Goal: Task Accomplishment & Management: Complete application form

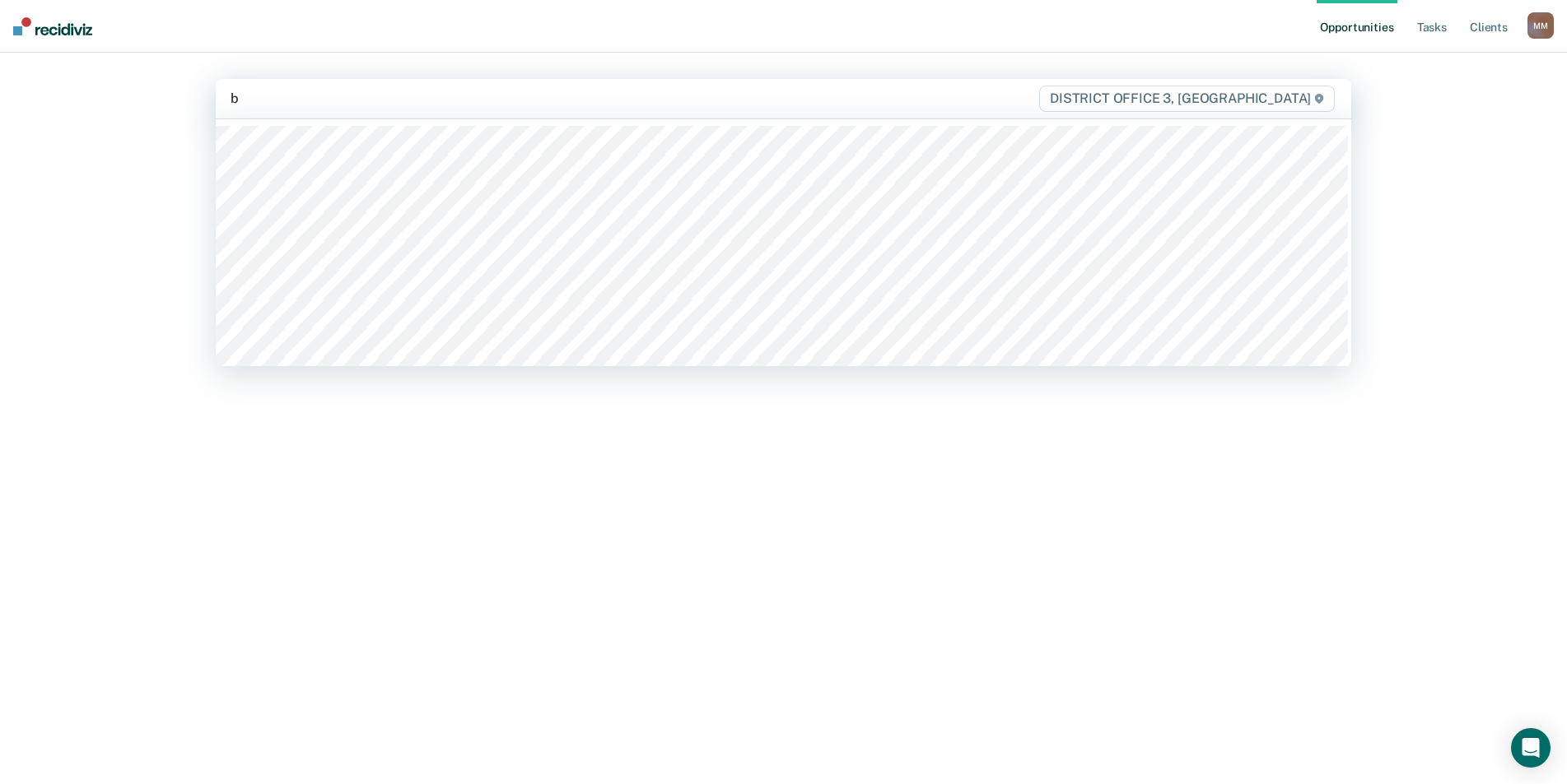
type input "br"
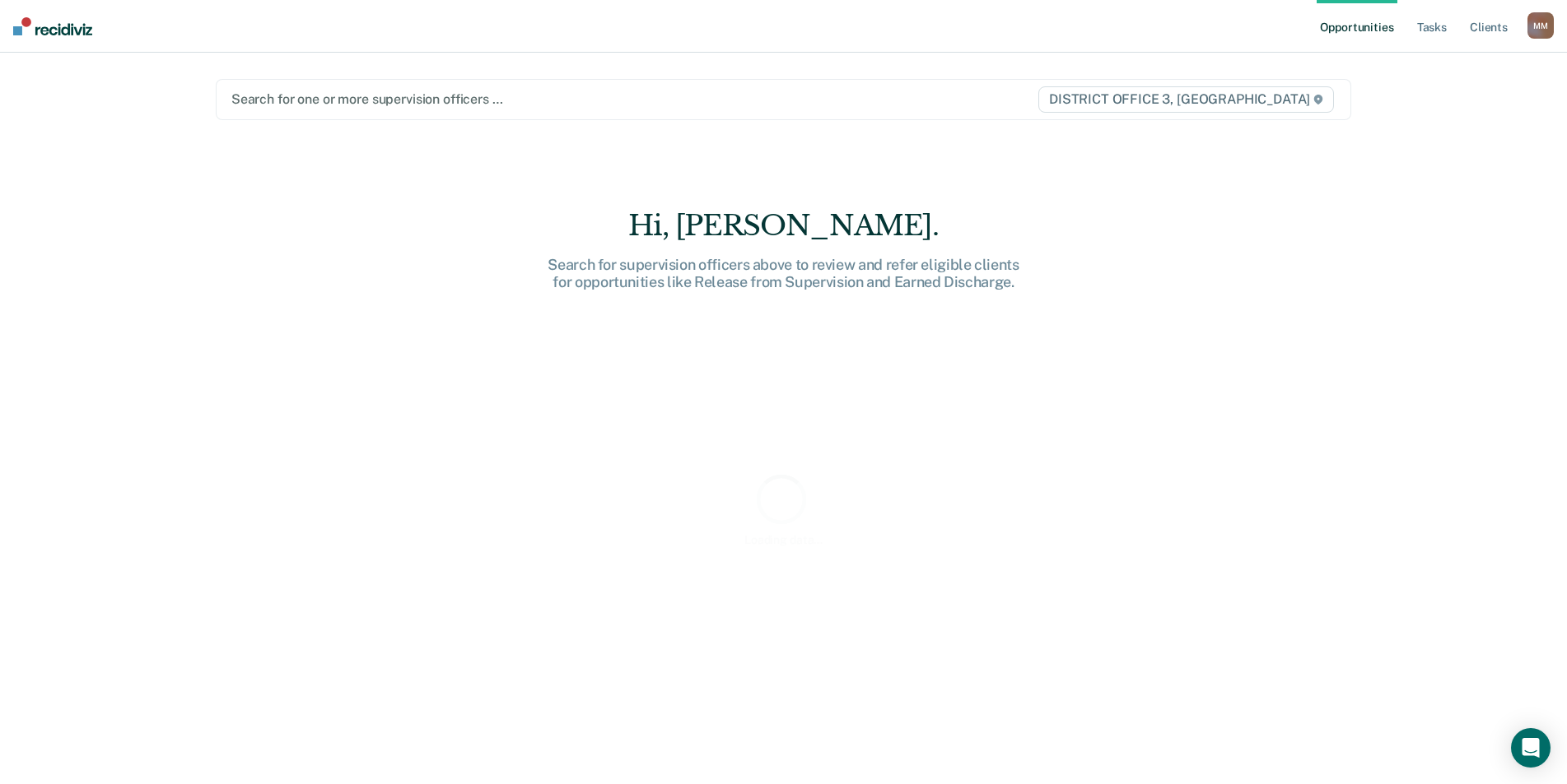
click at [305, 105] on div at bounding box center [618, 99] width 773 height 19
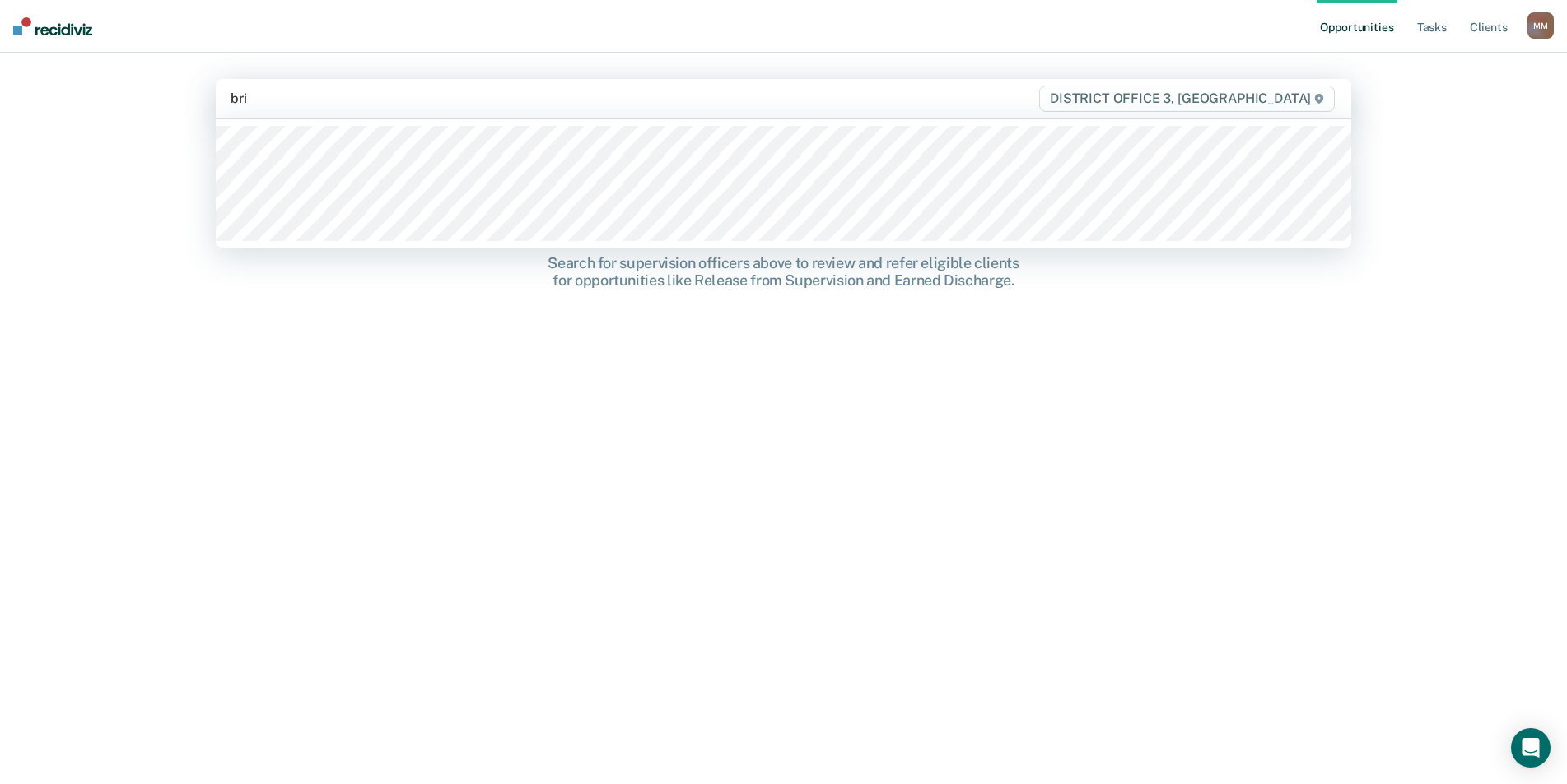
type input "brig"
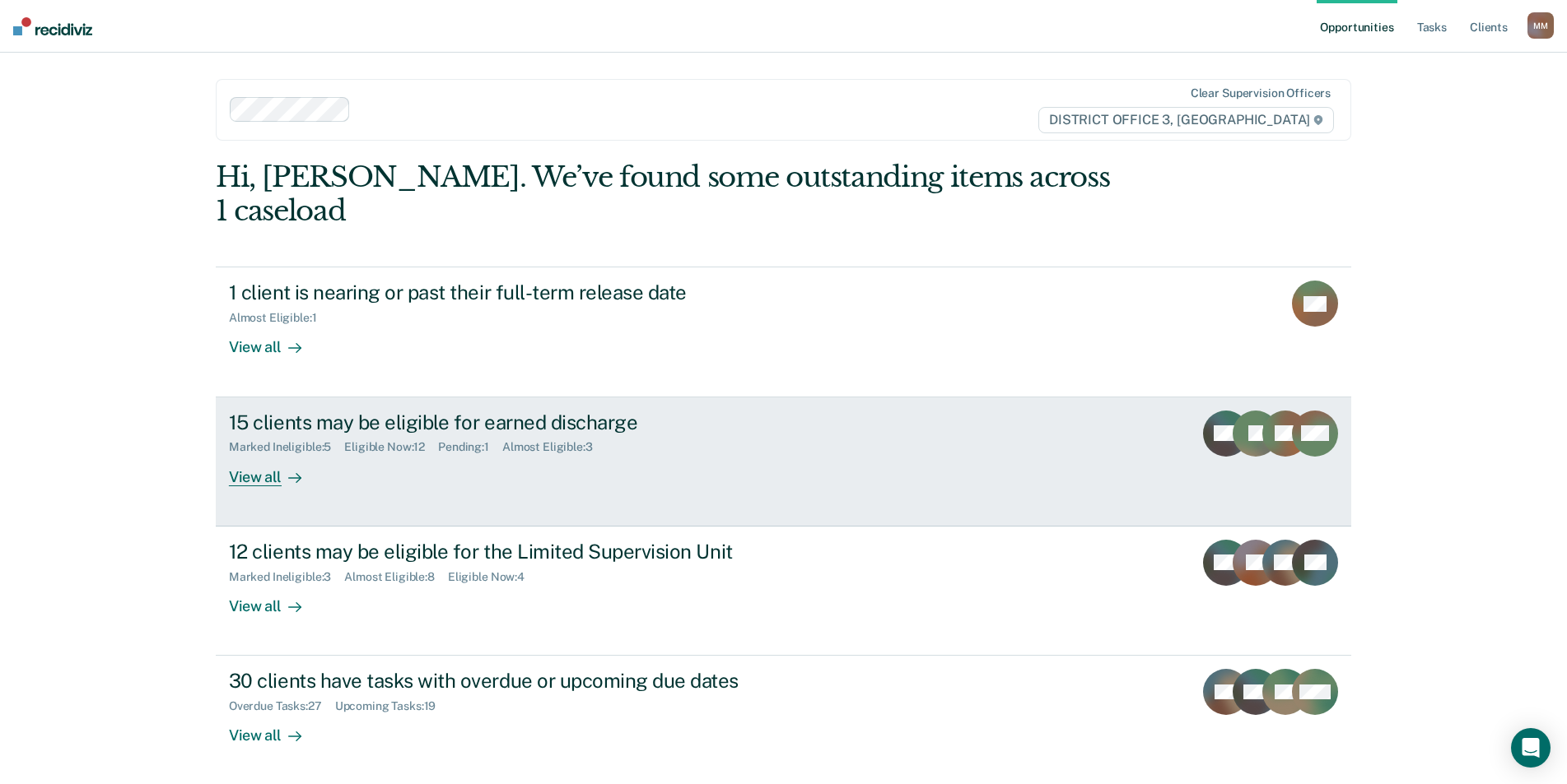
scroll to position [33, 0]
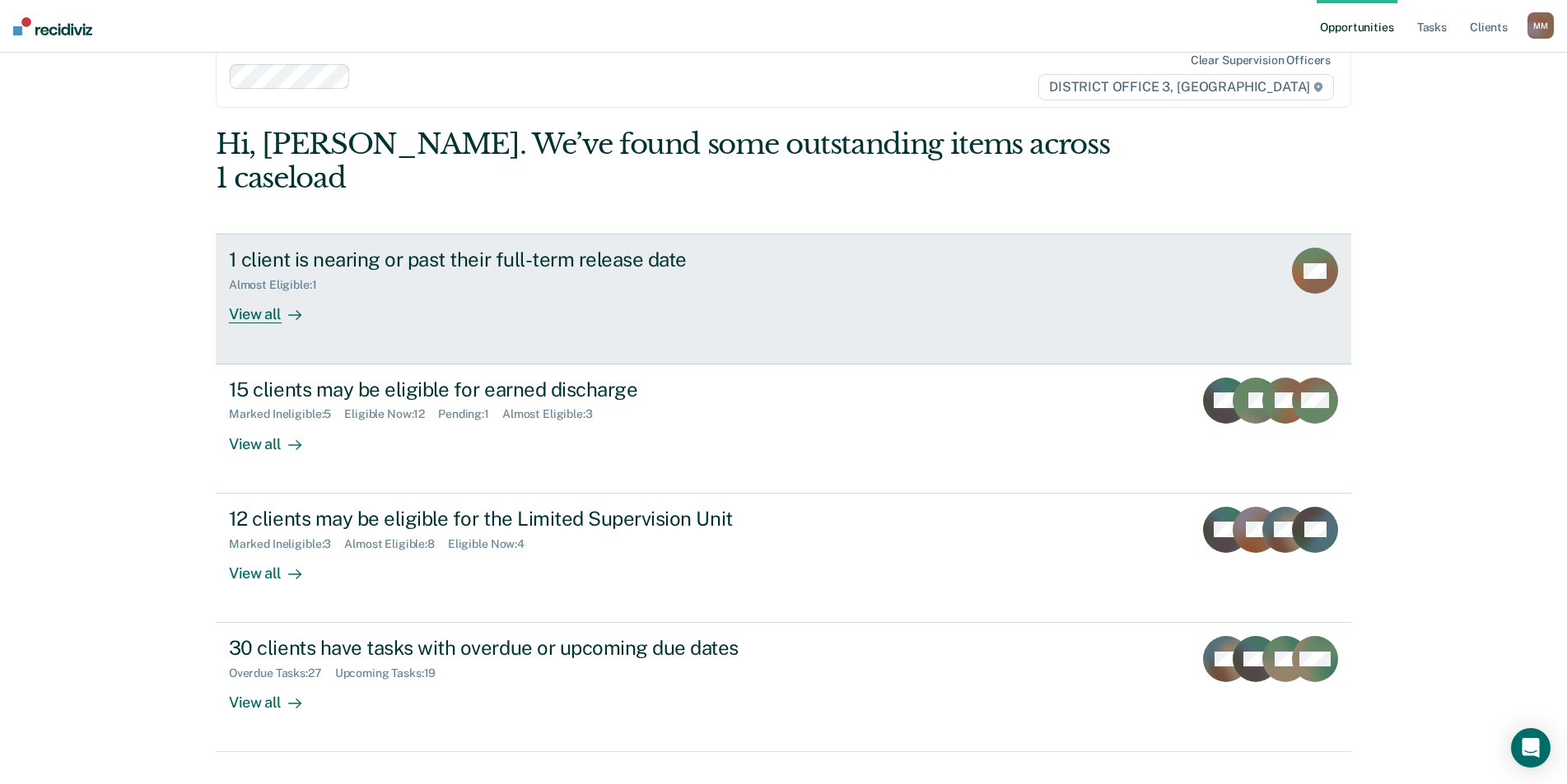
click at [247, 292] on div "View all" at bounding box center [275, 307] width 92 height 32
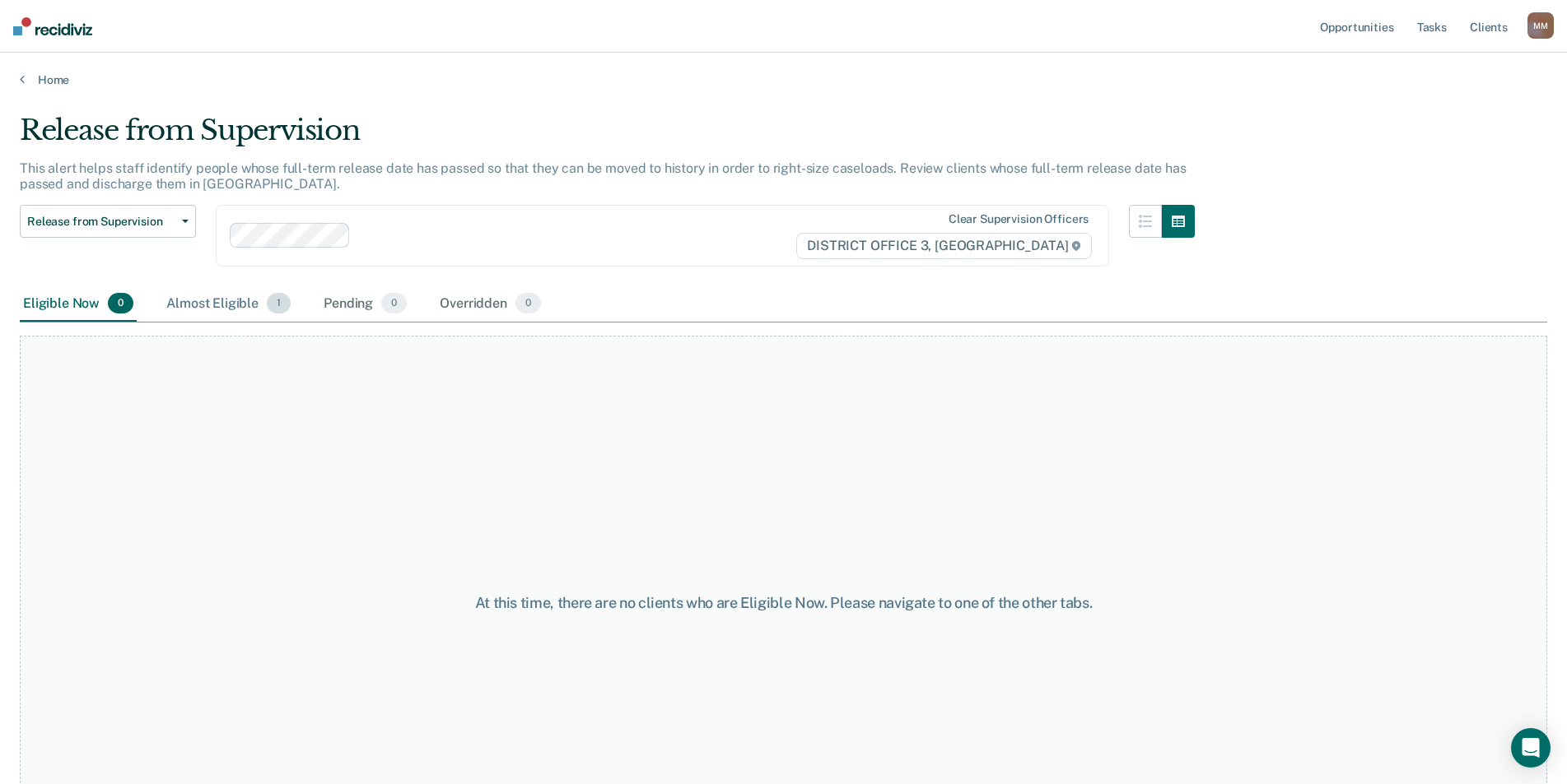
click at [235, 304] on div "Almost Eligible 1" at bounding box center [228, 305] width 131 height 36
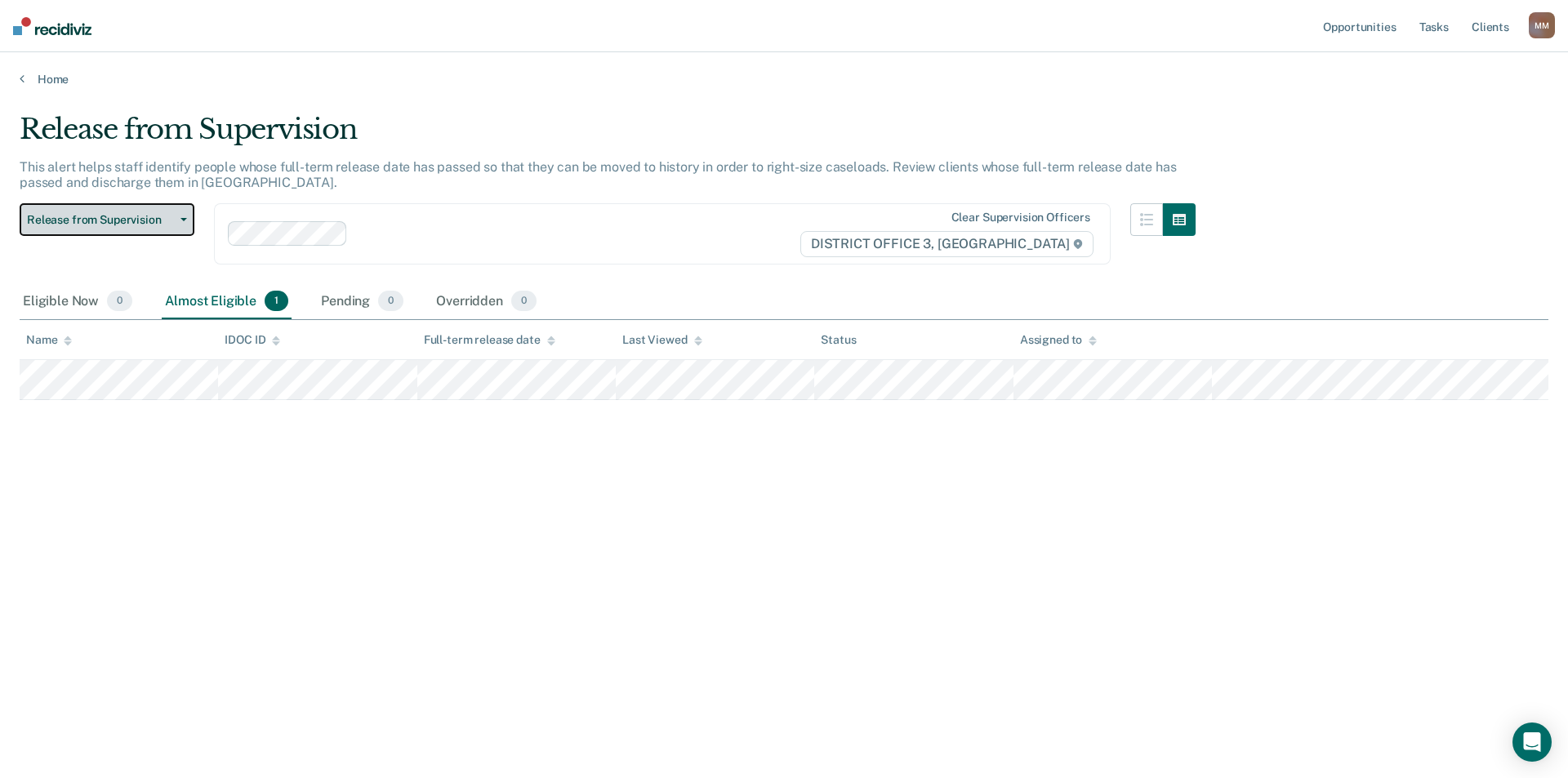
click at [119, 222] on span "Release from Supervision" at bounding box center [101, 220] width 147 height 13
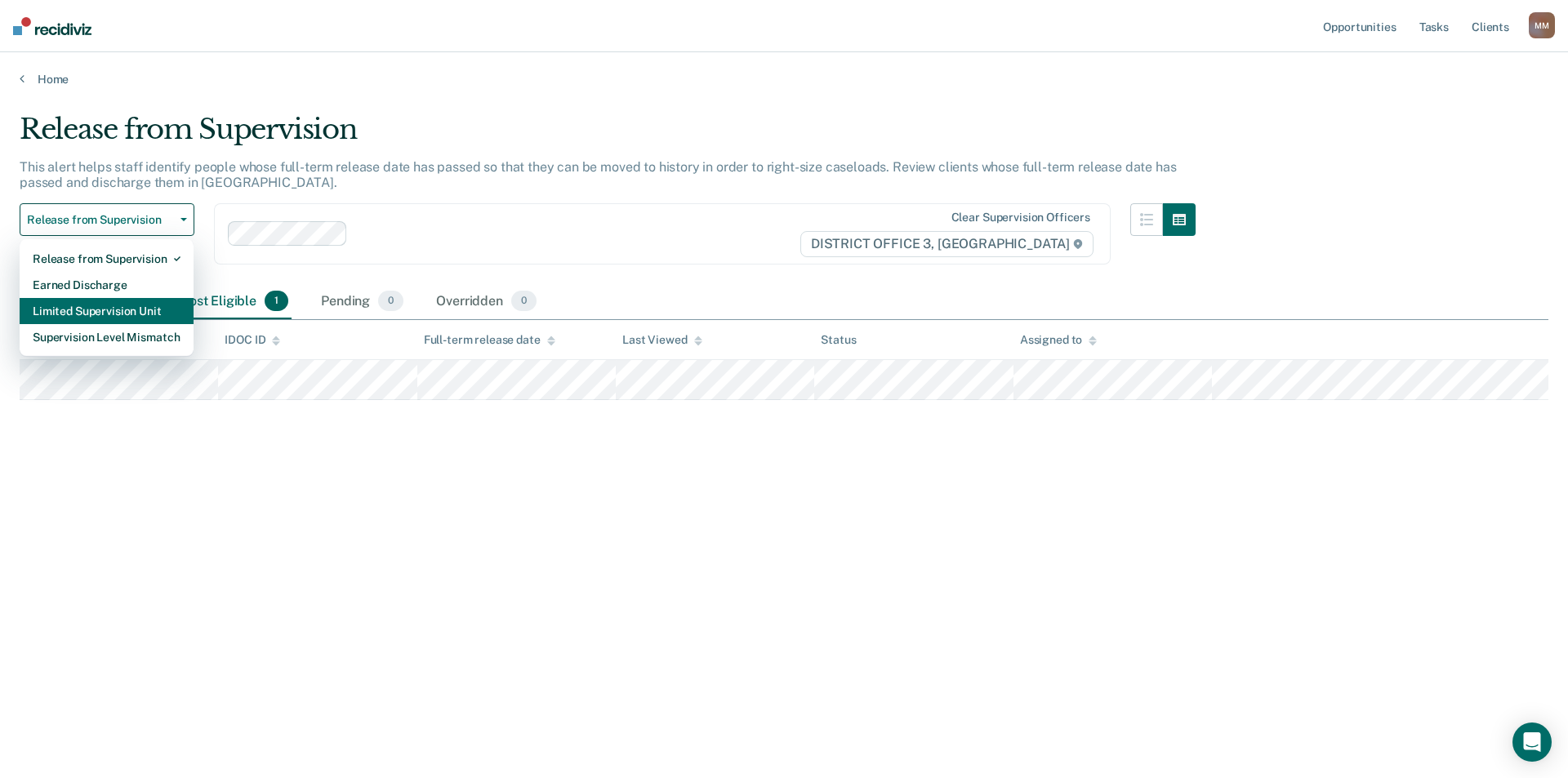
click at [109, 317] on div "Limited Supervision Unit" at bounding box center [106, 310] width 148 height 26
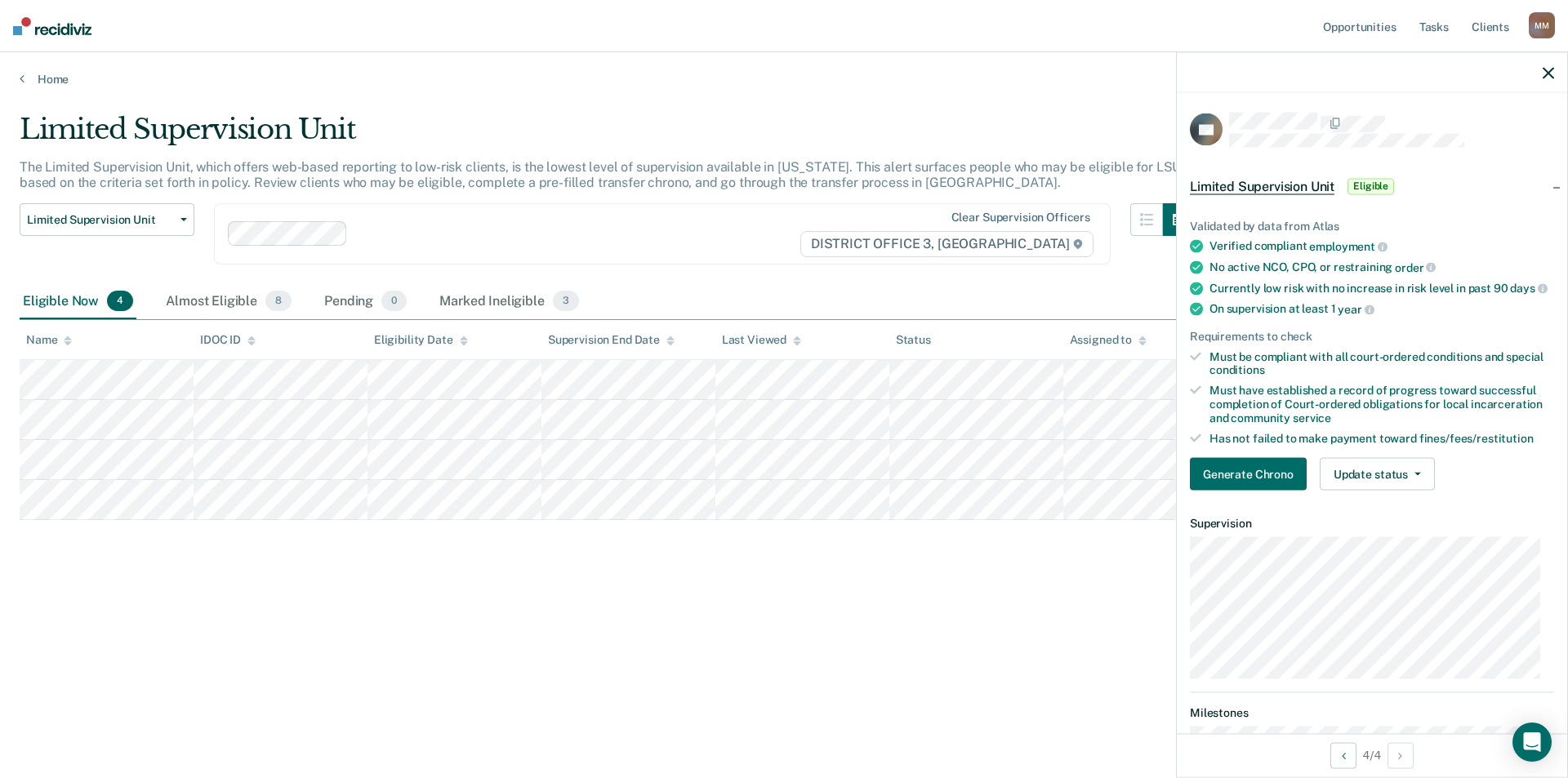
click at [498, 596] on div "Limited Supervision Unit The Limited Supervision Unit, which offers web-based r…" at bounding box center [784, 384] width 1529 height 543
click at [1222, 491] on button "Generate Chrono" at bounding box center [1248, 475] width 117 height 32
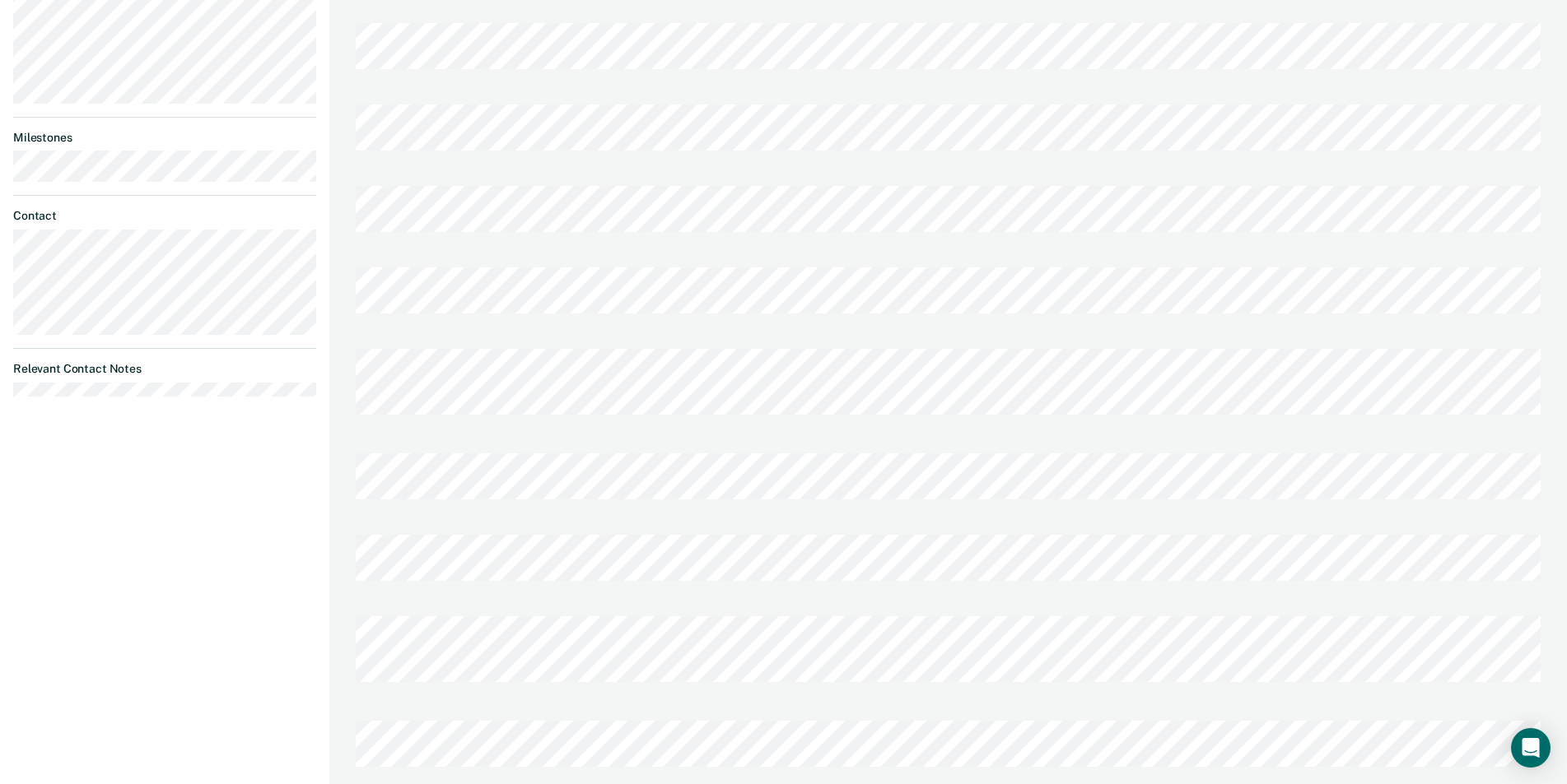
scroll to position [617, 0]
click at [676, 678] on div at bounding box center [948, 685] width 1185 height 15
click at [601, 426] on div at bounding box center [948, 467] width 1185 height 81
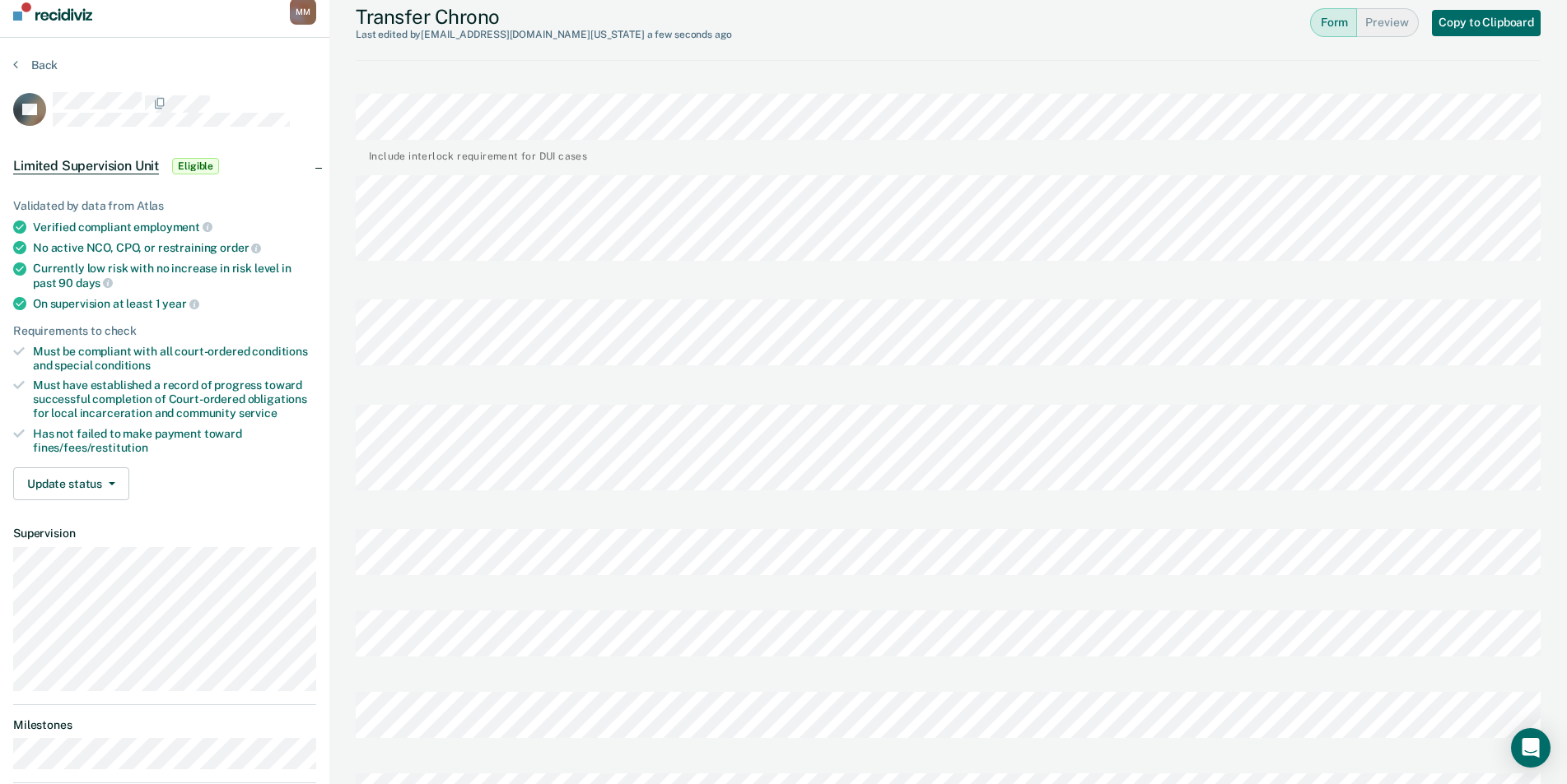
scroll to position [0, 0]
